Goal: Task Accomplishment & Management: Complete application form

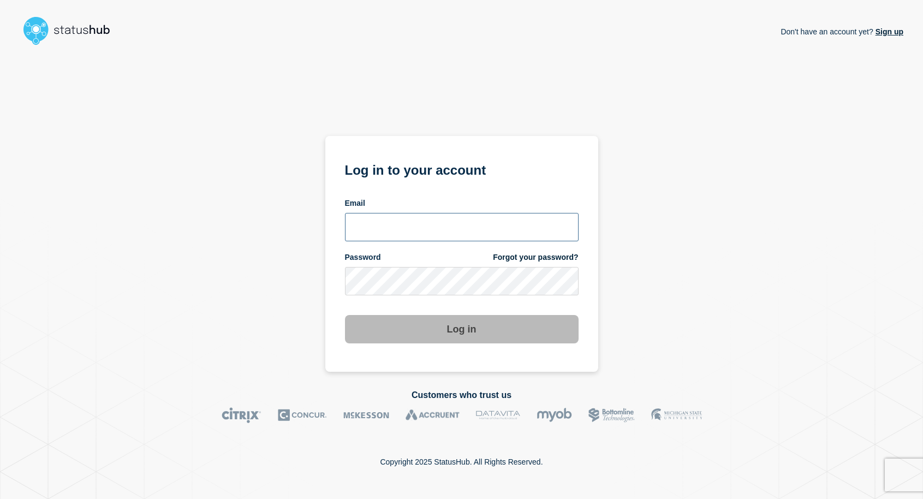
type input "mnewto5@clemson.edu"
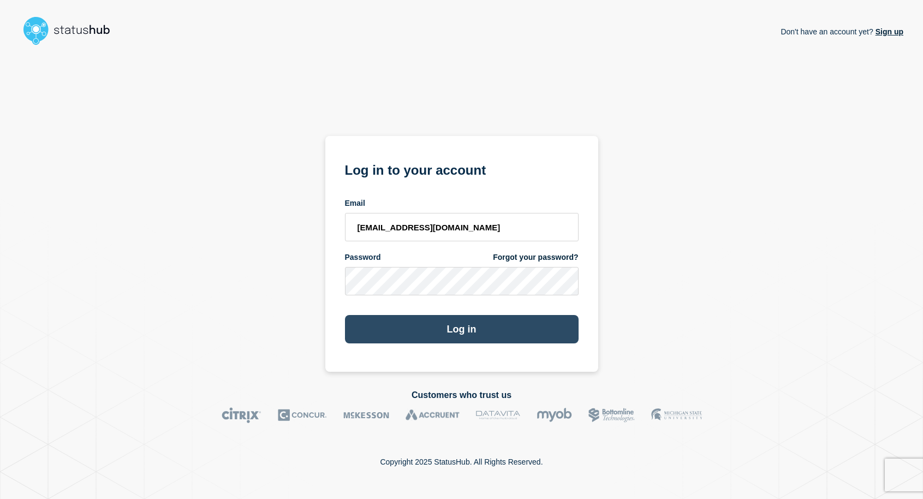
click at [421, 338] on button "Log in" at bounding box center [462, 329] width 234 height 28
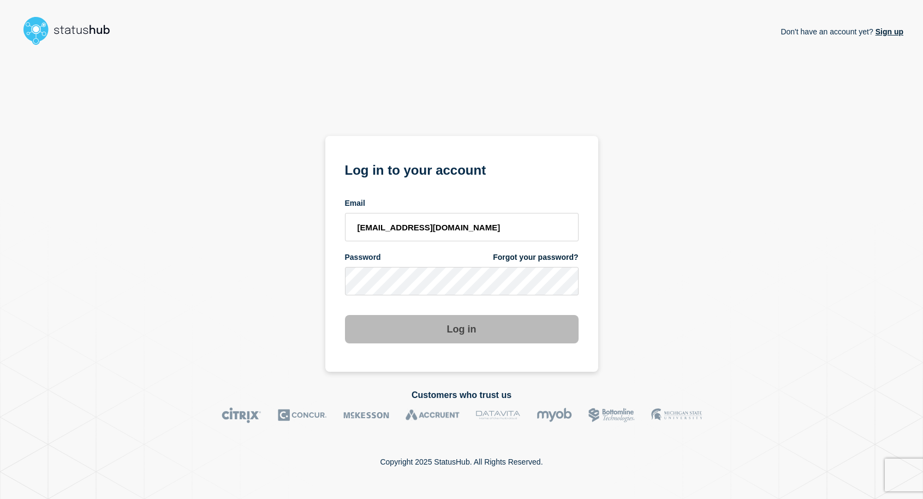
click at [445, 328] on button "Log in" at bounding box center [462, 329] width 234 height 28
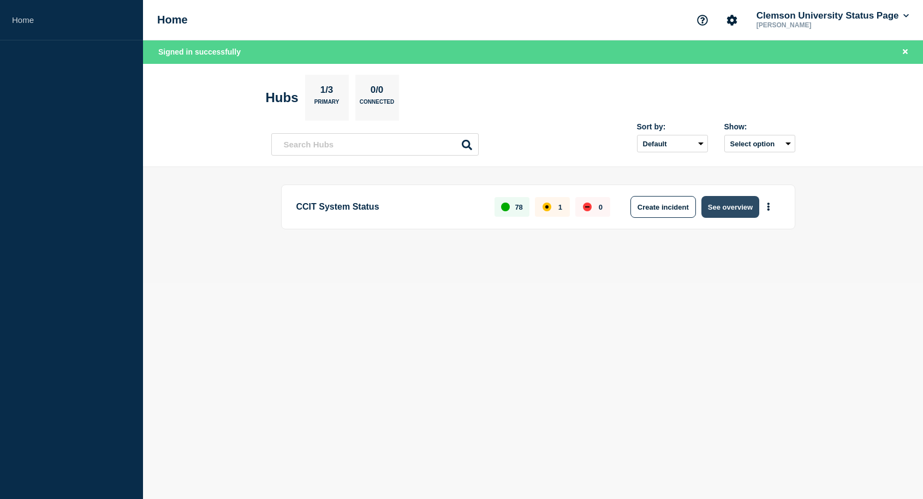
click at [735, 207] on button "See overview" at bounding box center [730, 207] width 58 height 22
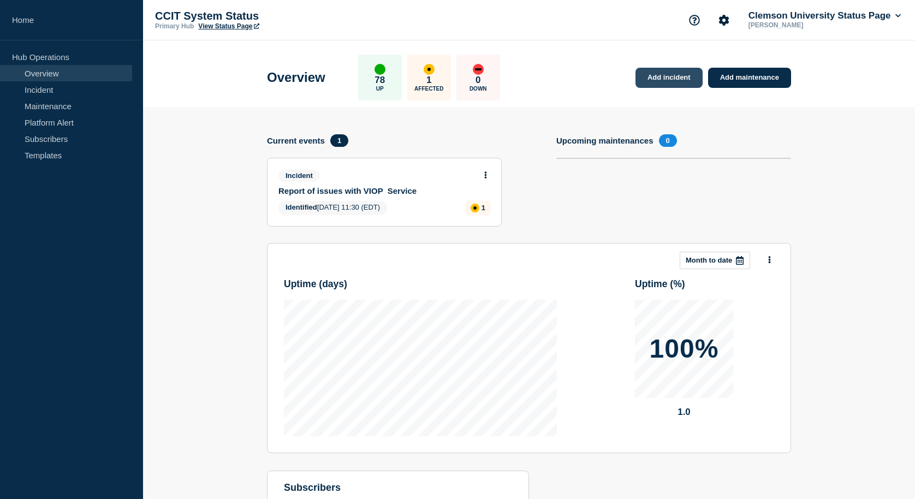
click at [664, 82] on link "Add incident" at bounding box center [668, 78] width 67 height 20
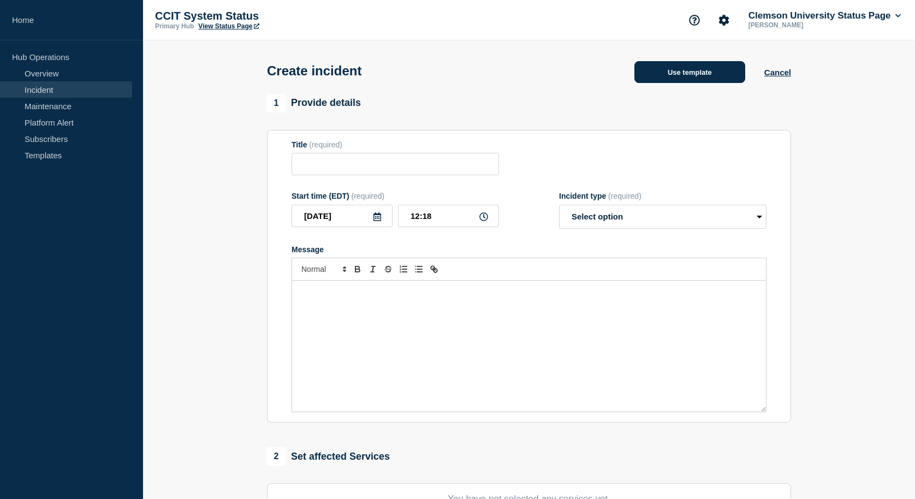
click at [694, 73] on button "Use template" at bounding box center [689, 72] width 111 height 22
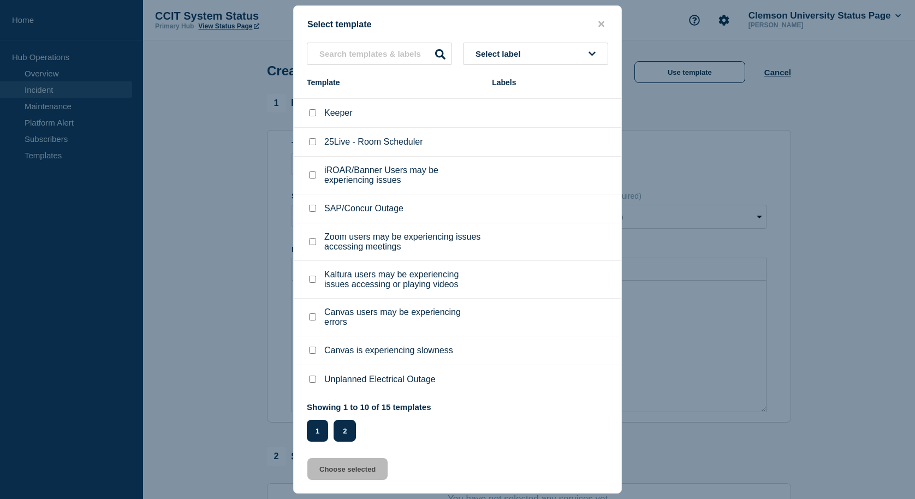
click at [344, 431] on button "2" at bounding box center [344, 431] width 22 height 22
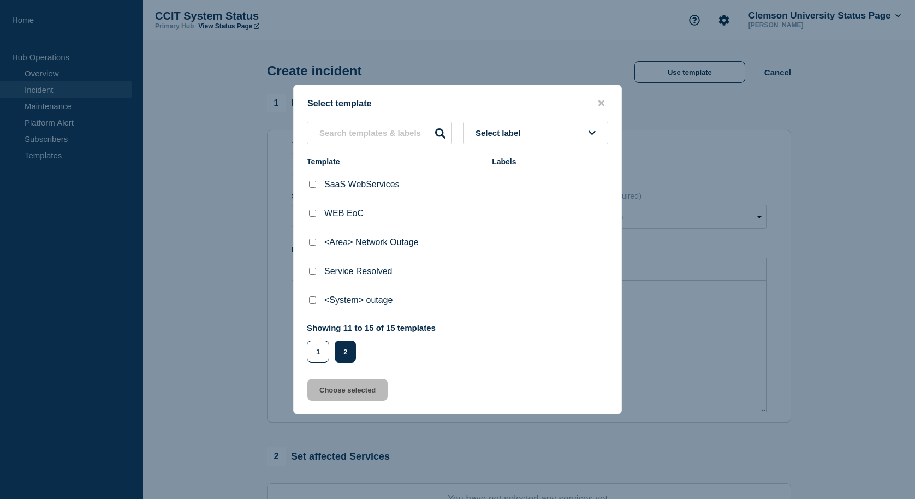
click at [311, 242] on input "<Area> Network Outage checkbox" at bounding box center [312, 242] width 7 height 7
checkbox input "true"
click at [367, 392] on button "Choose selected" at bounding box center [347, 390] width 80 height 22
type input "<Area> Network Outage"
select select "investigating"
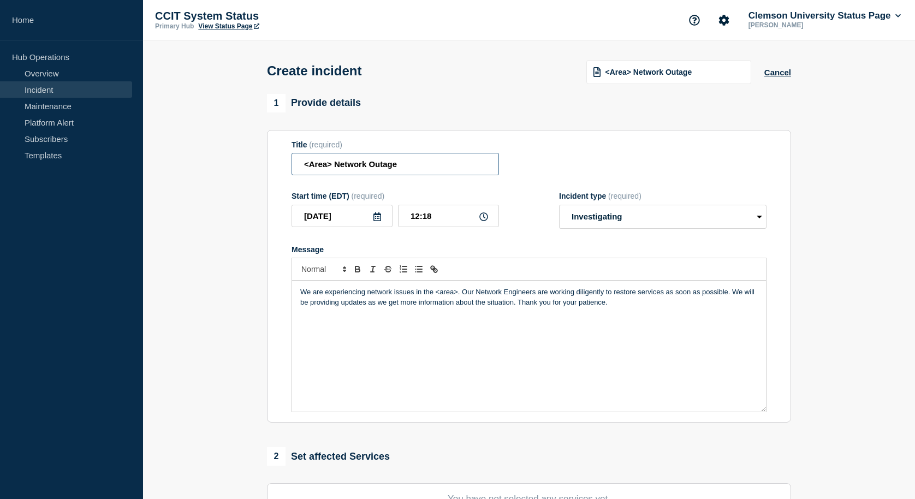
drag, startPoint x: 331, startPoint y: 165, endPoint x: 305, endPoint y: 166, distance: 26.8
click at [305, 166] on input "<Area> Network Outage" at bounding box center [394, 164] width 207 height 22
drag, startPoint x: 373, startPoint y: 165, endPoint x: 305, endPoint y: 167, distance: 68.8
click at [305, 167] on input "[PERSON_NAME] Ground Floor Network Outage" at bounding box center [394, 164] width 207 height 22
type input "[PERSON_NAME] Ground Floor Network Outage"
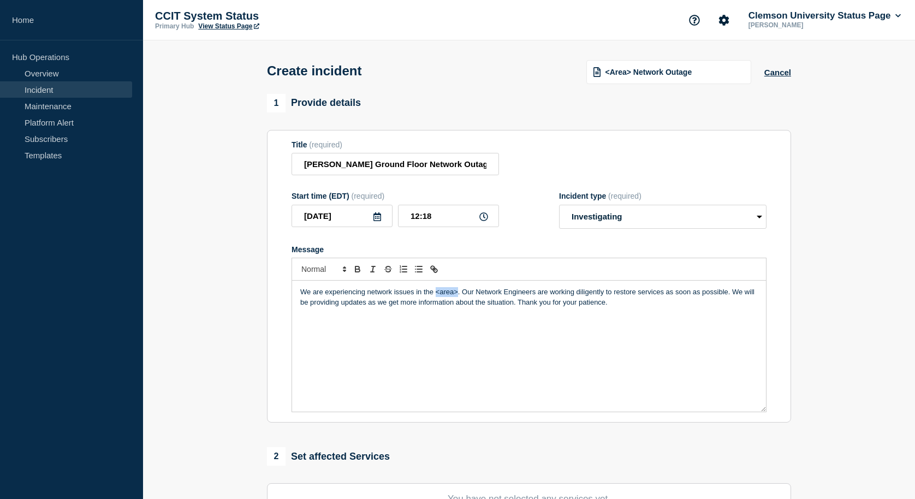
drag, startPoint x: 457, startPoint y: 293, endPoint x: 437, endPoint y: 293, distance: 20.2
click at [437, 293] on p "We are experiencing network issues in the <area>. Our Network Engineers are wor…" at bounding box center [528, 297] width 457 height 20
click at [759, 219] on select "Select option Investigating Identified Monitoring" at bounding box center [662, 217] width 207 height 24
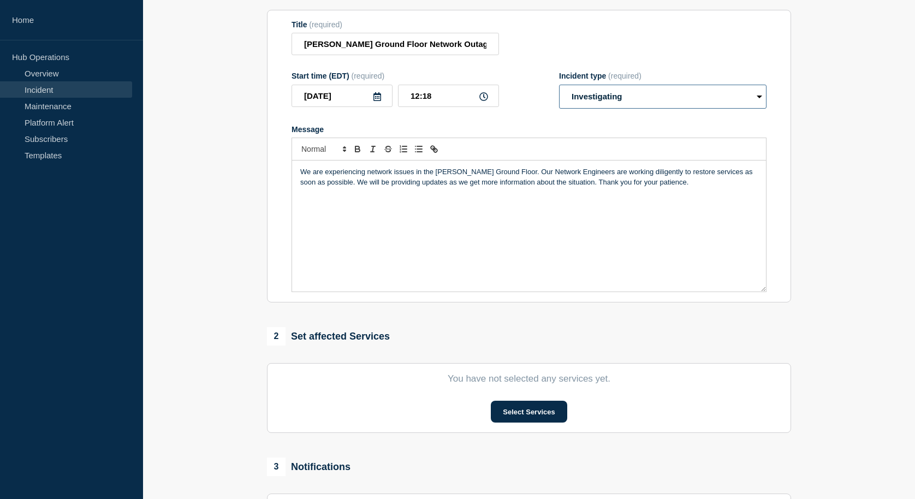
scroll to position [164, 0]
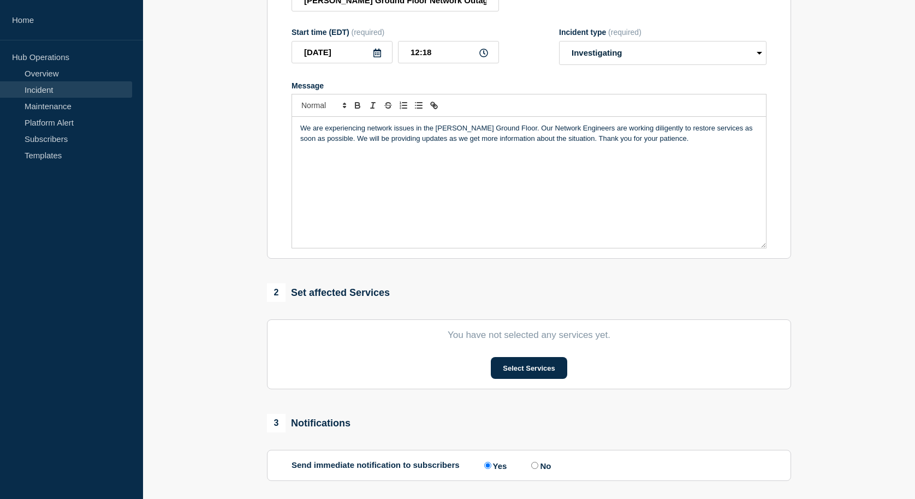
click at [536, 466] on input "No" at bounding box center [534, 465] width 7 height 7
radio input "true"
radio input "false"
click at [552, 377] on button "Select Services" at bounding box center [529, 368] width 76 height 22
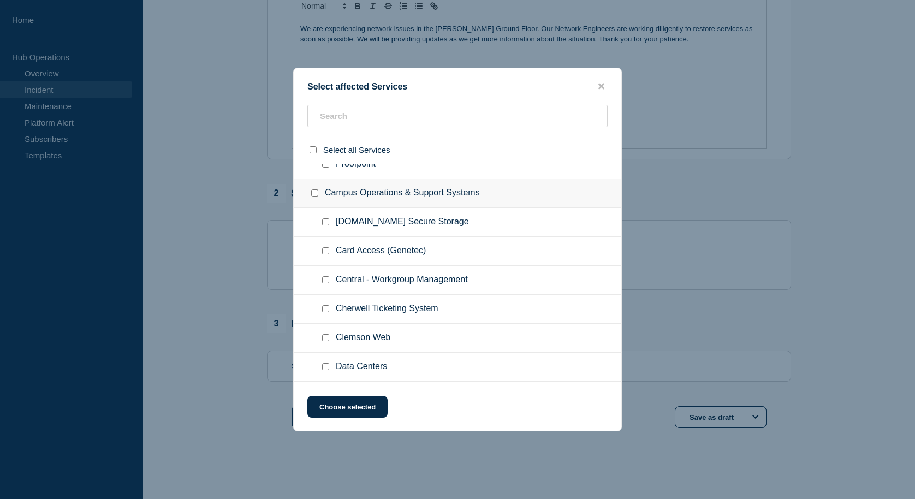
scroll to position [1316, 0]
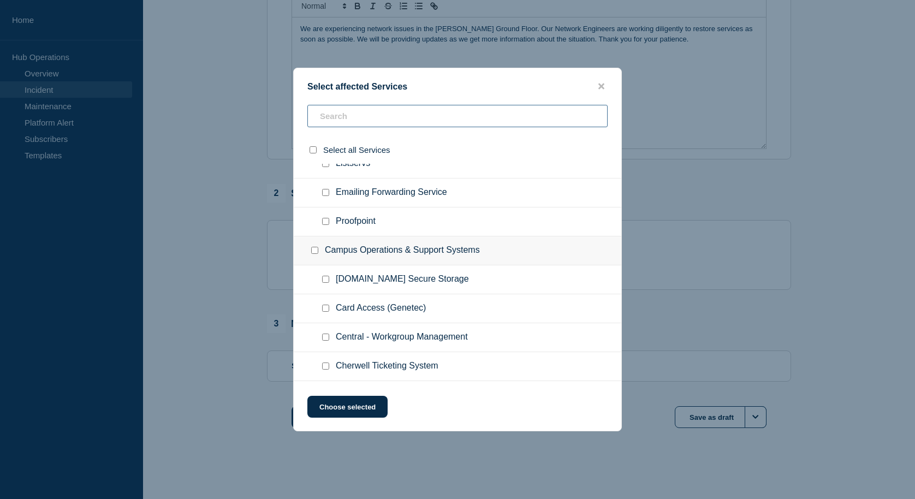
click at [450, 117] on input "text" at bounding box center [457, 116] width 300 height 22
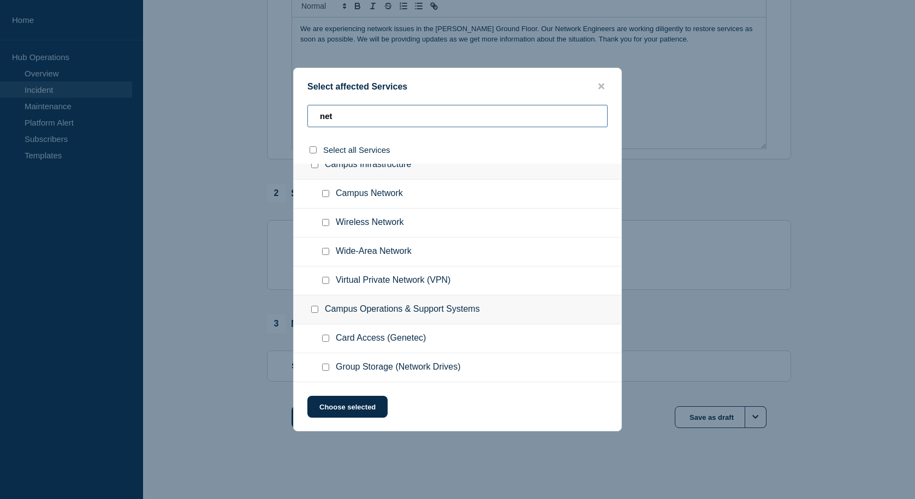
scroll to position [0, 0]
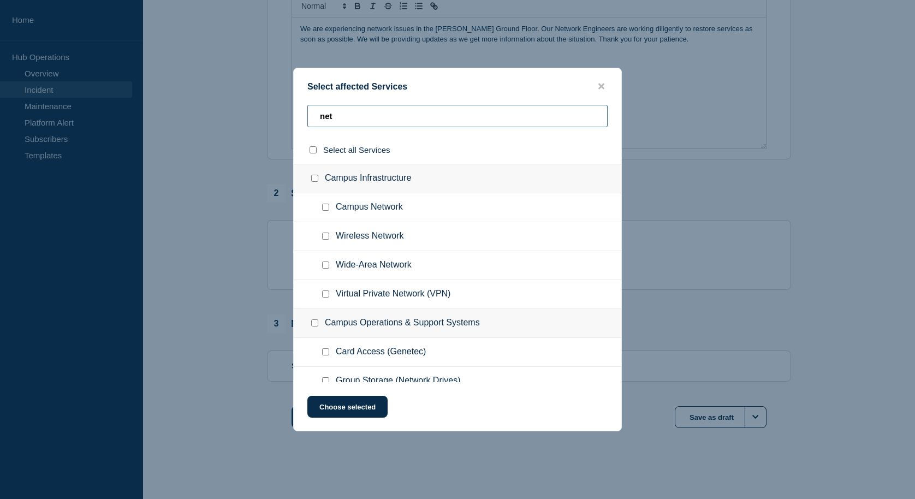
type input "net"
click at [326, 208] on input "Campus Network checkbox" at bounding box center [325, 207] width 7 height 7
checkbox input "true"
click at [381, 407] on button "Choose selected" at bounding box center [347, 407] width 80 height 22
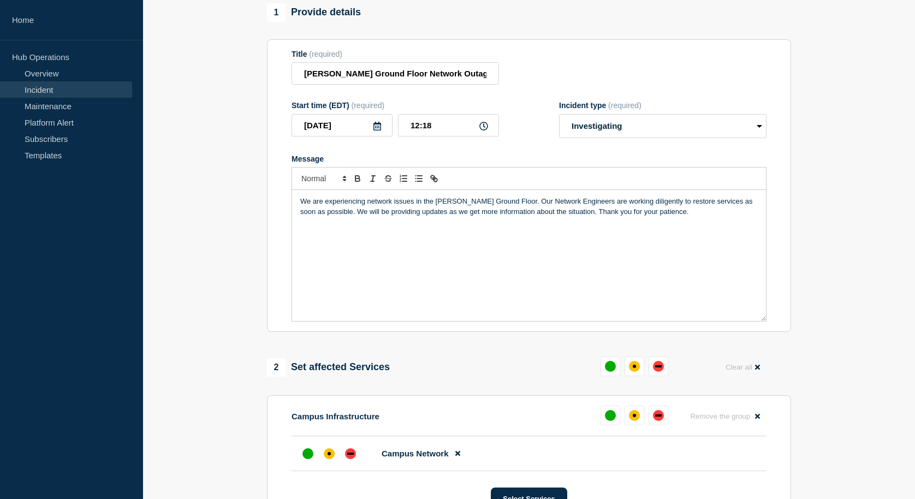
scroll to position [105, 0]
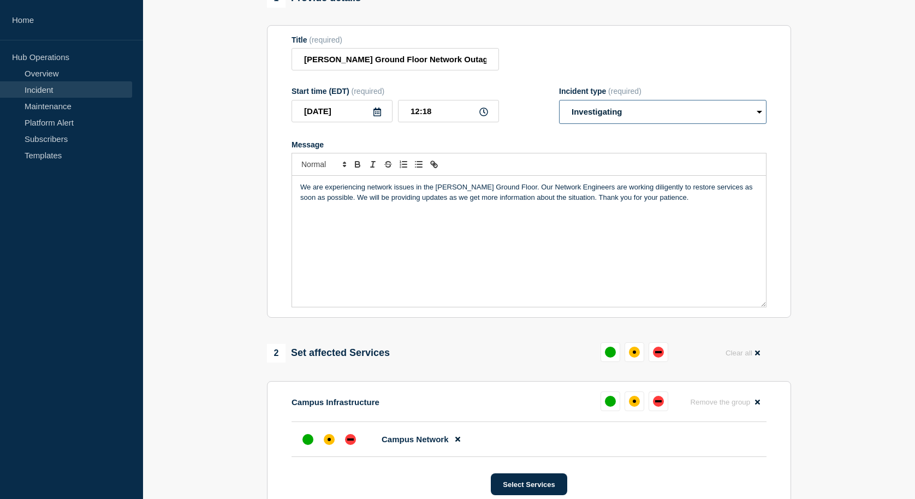
click at [760, 115] on select "Select option Investigating Identified Monitoring" at bounding box center [662, 112] width 207 height 24
click at [760, 113] on select "Select option Investigating Identified Monitoring" at bounding box center [662, 112] width 207 height 24
select select "identified"
click at [559, 102] on select "Select option Investigating Identified Monitoring" at bounding box center [662, 112] width 207 height 24
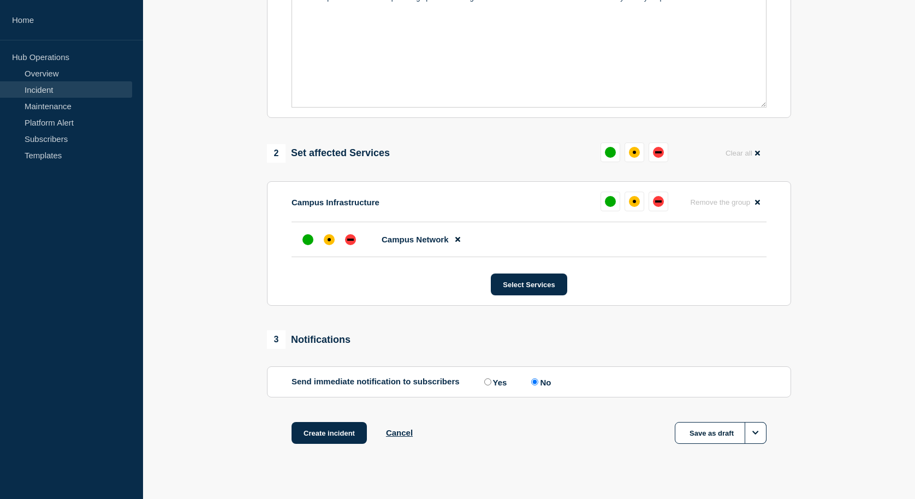
scroll to position [323, 0]
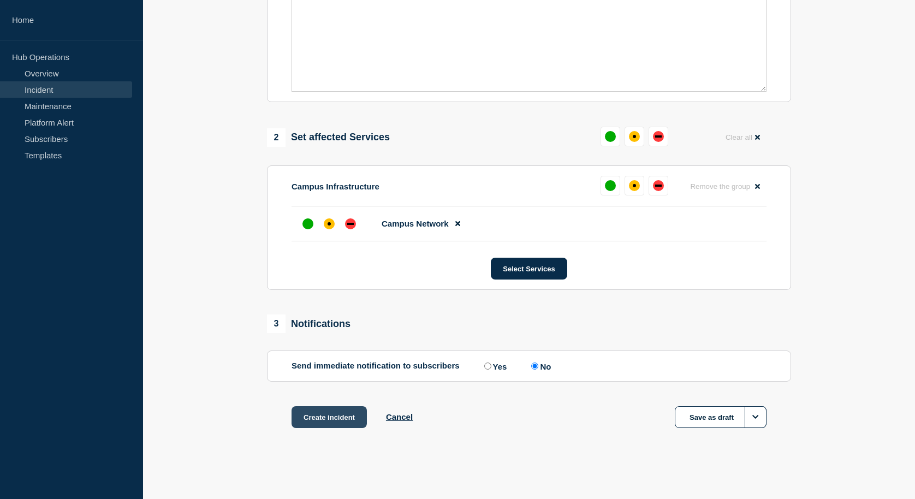
click at [305, 419] on button "Create incident" at bounding box center [328, 417] width 75 height 22
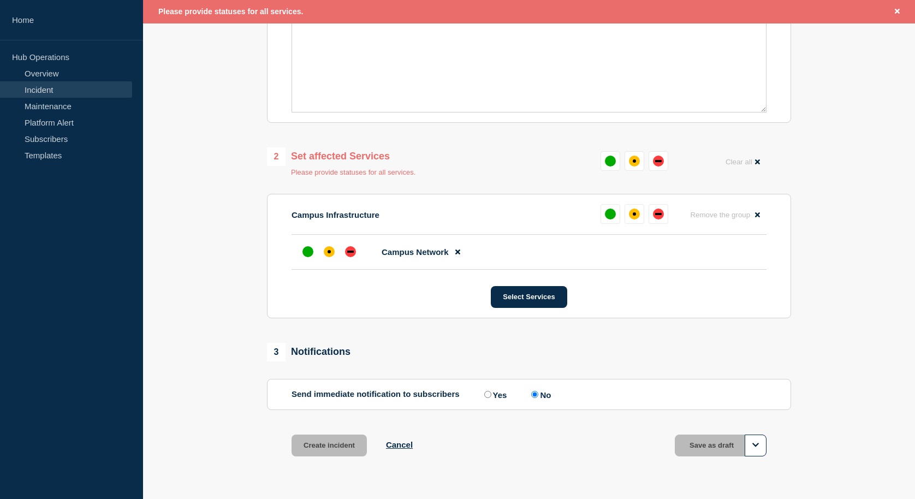
scroll to position [347, 0]
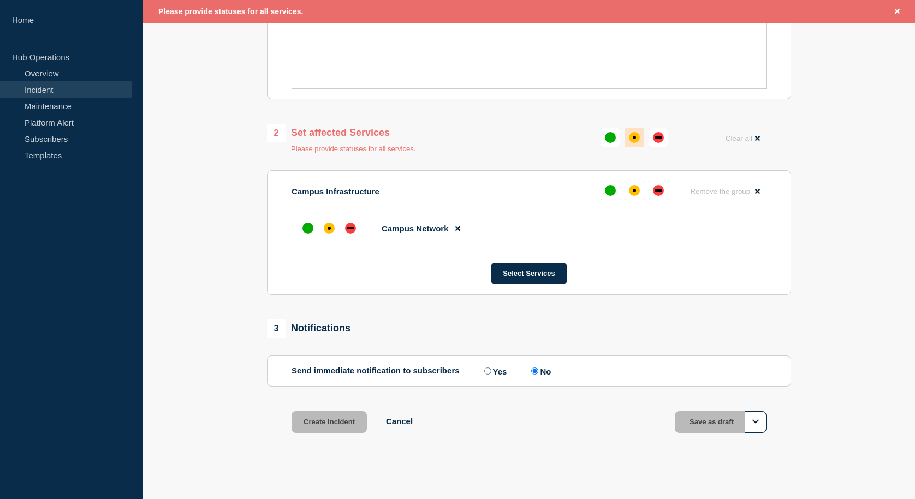
click at [634, 143] on div "affected" at bounding box center [634, 137] width 11 height 11
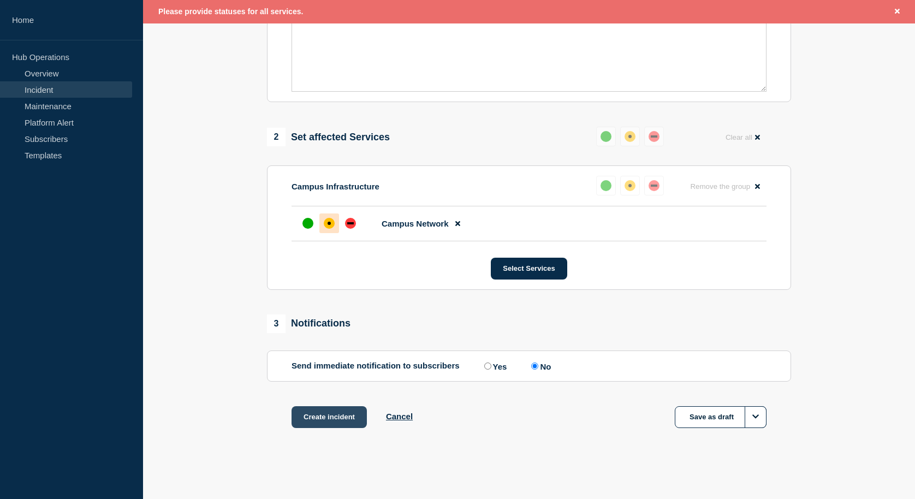
click at [331, 421] on button "Create incident" at bounding box center [328, 417] width 75 height 22
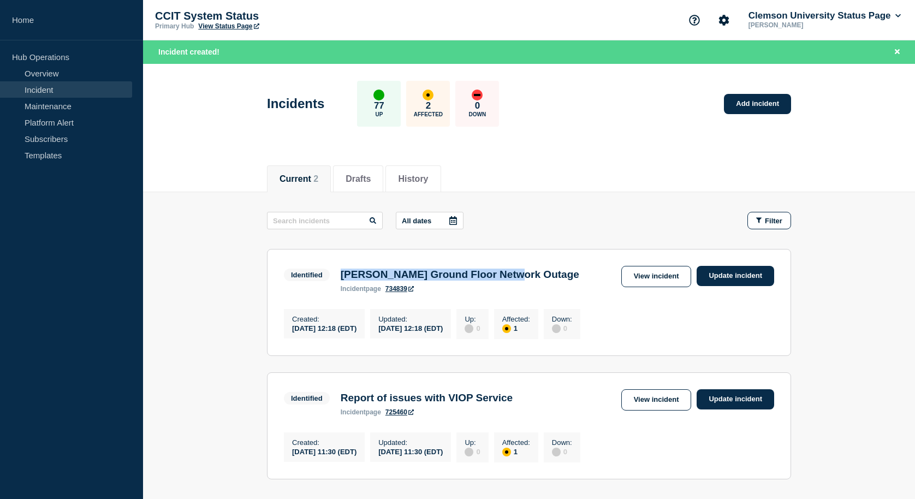
drag, startPoint x: 536, startPoint y: 276, endPoint x: 343, endPoint y: 273, distance: 193.2
click at [343, 273] on div "[PERSON_NAME] Ground Floor Network Outage incident page 734839" at bounding box center [459, 281] width 249 height 24
copy h3 "[PERSON_NAME] Ground Floor Network Outage"
